Goal: Information Seeking & Learning: Learn about a topic

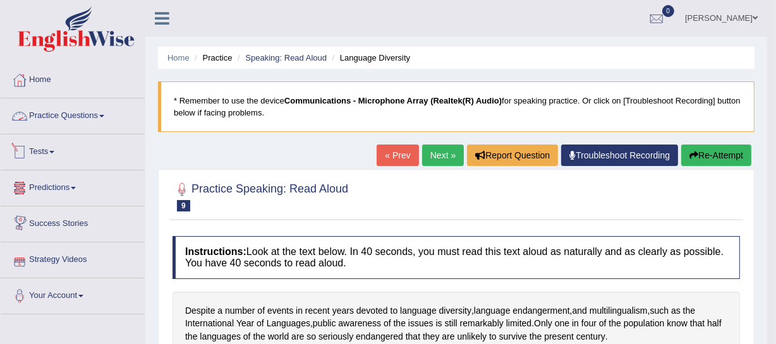
click at [102, 120] on link "Practice Questions" at bounding box center [73, 115] width 144 height 32
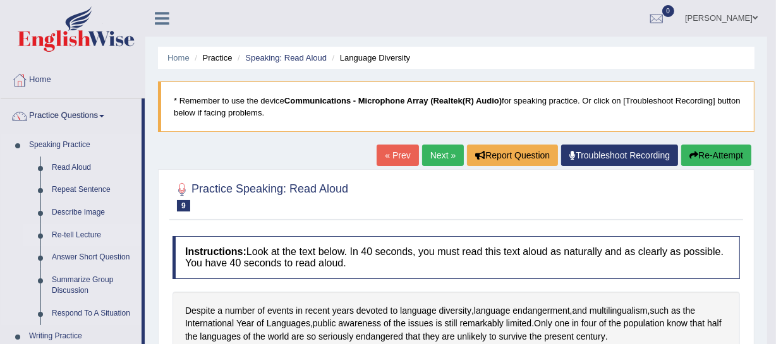
click at [81, 230] on link "Re-tell Lecture" at bounding box center [93, 235] width 95 height 23
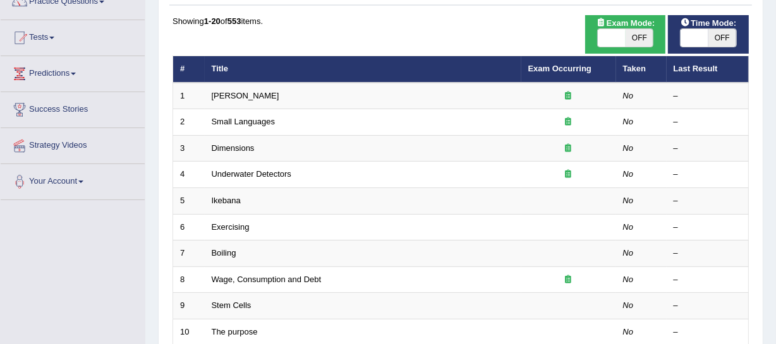
click at [233, 200] on link "Ikebana" at bounding box center [226, 200] width 29 height 9
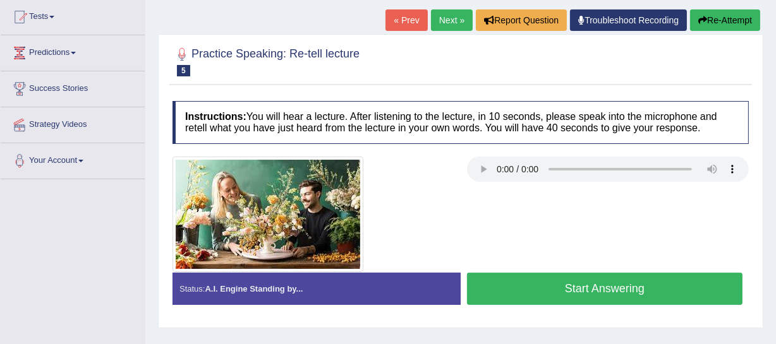
scroll to position [172, 0]
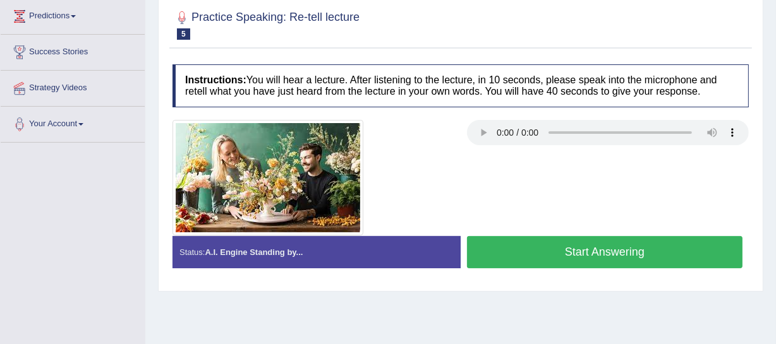
click at [572, 243] on button "Start Answering" at bounding box center [604, 252] width 275 height 32
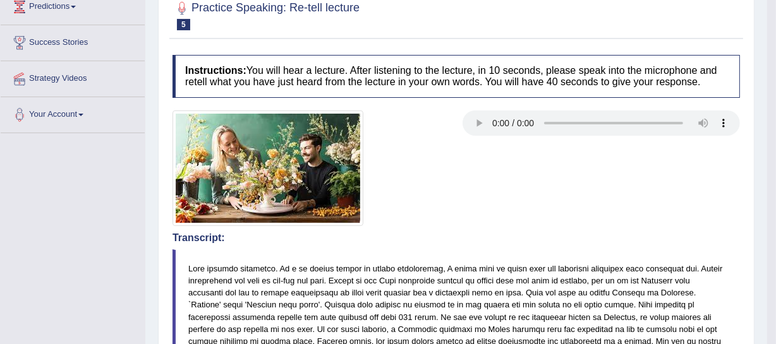
scroll to position [114, 0]
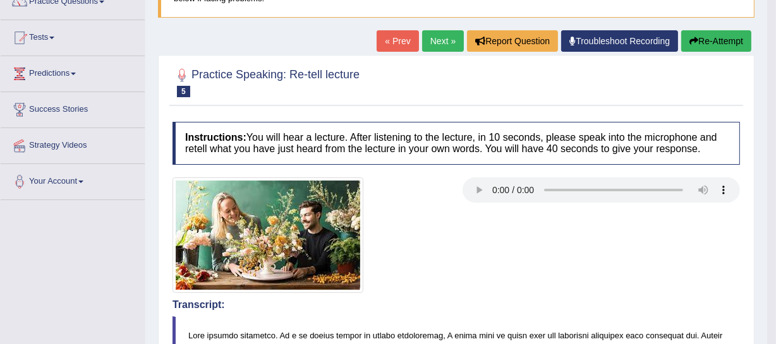
click at [708, 39] on button "Re-Attempt" at bounding box center [716, 40] width 70 height 21
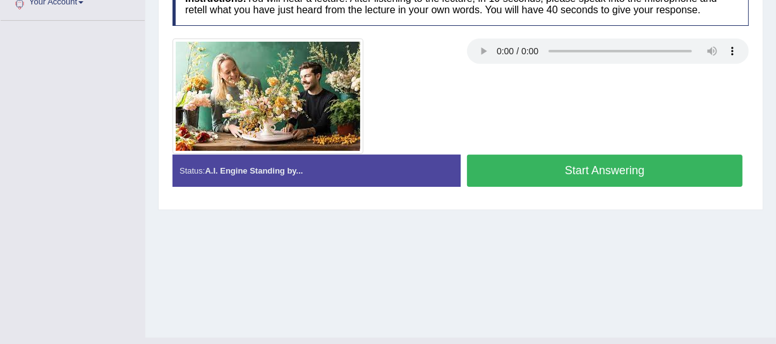
click at [563, 171] on button "Start Answering" at bounding box center [604, 171] width 275 height 32
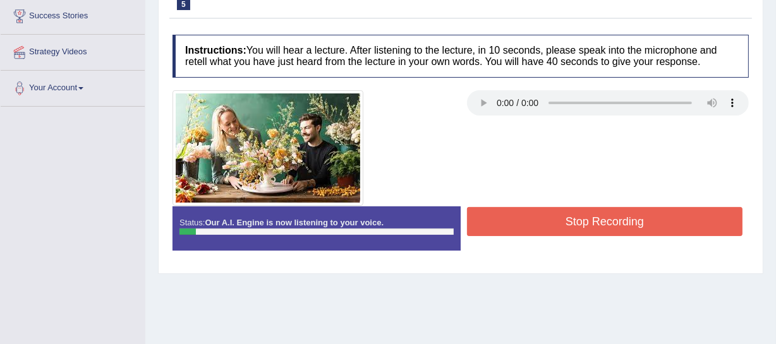
scroll to position [204, 0]
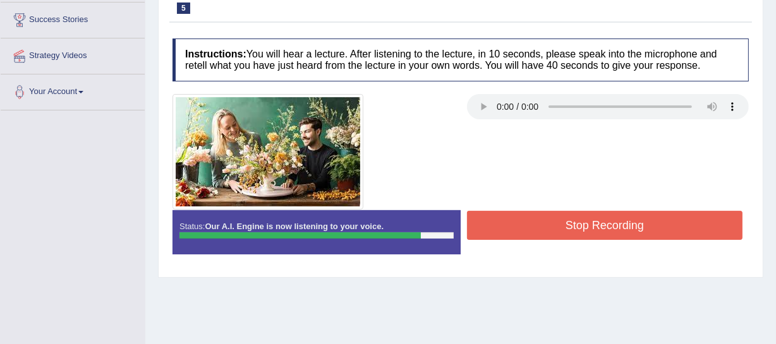
click at [519, 226] on button "Stop Recording" at bounding box center [604, 225] width 275 height 29
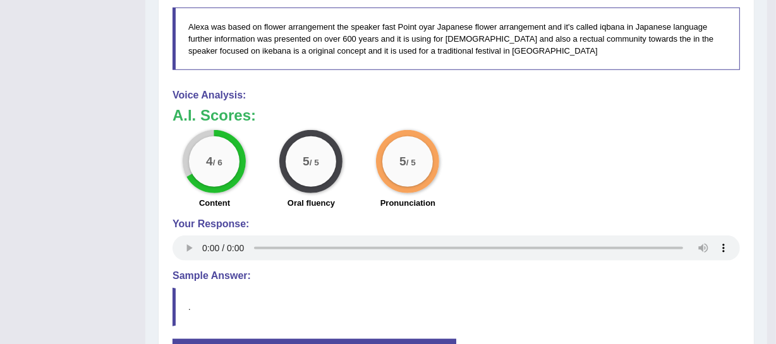
scroll to position [620, 0]
